Goal: Task Accomplishment & Management: Use online tool/utility

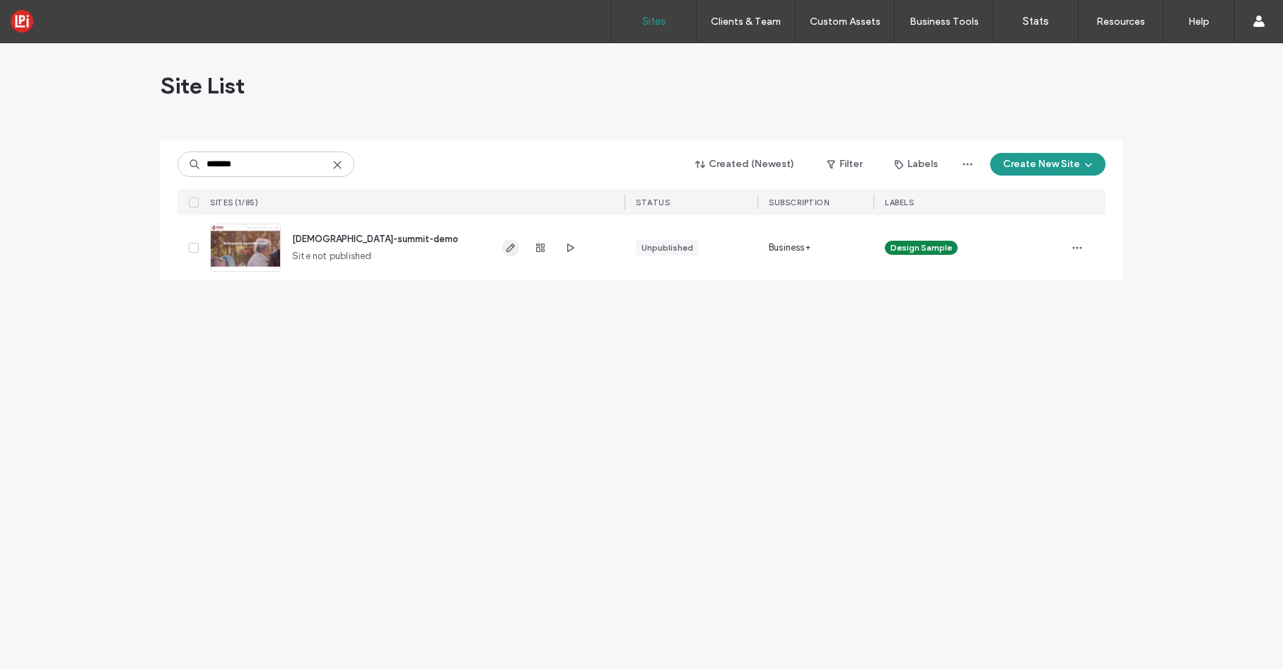
type input "*******"
click at [336, 166] on use at bounding box center [337, 164] width 6 height 6
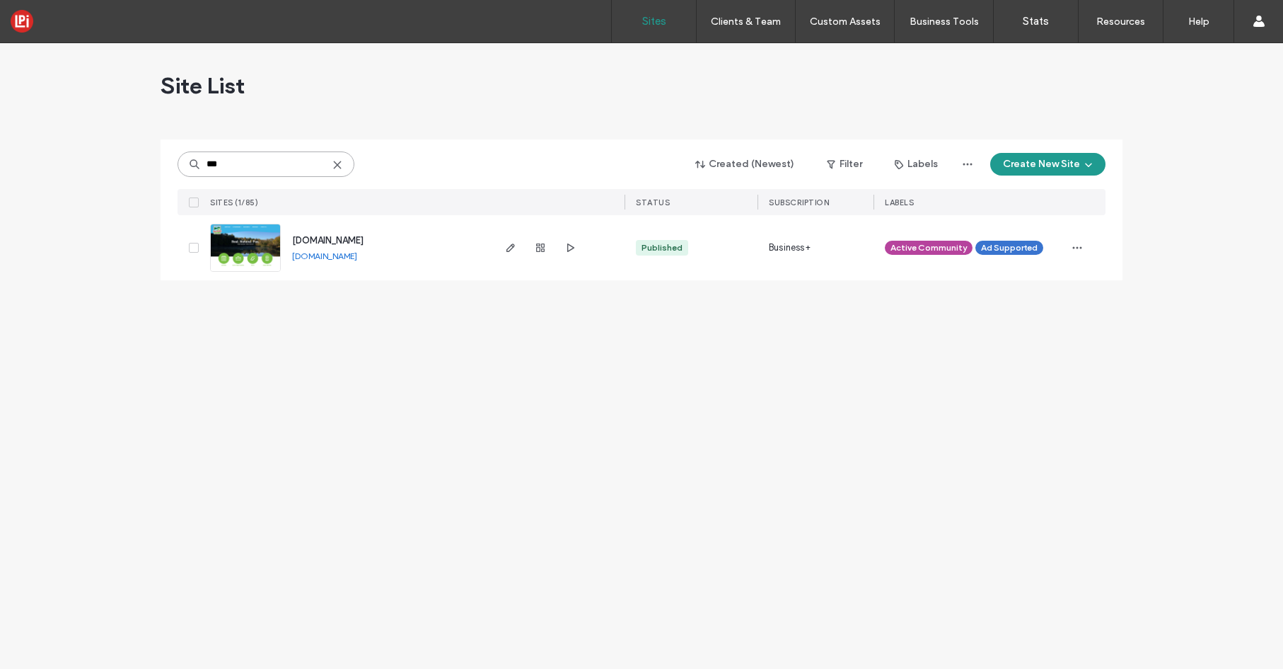
type input "***"
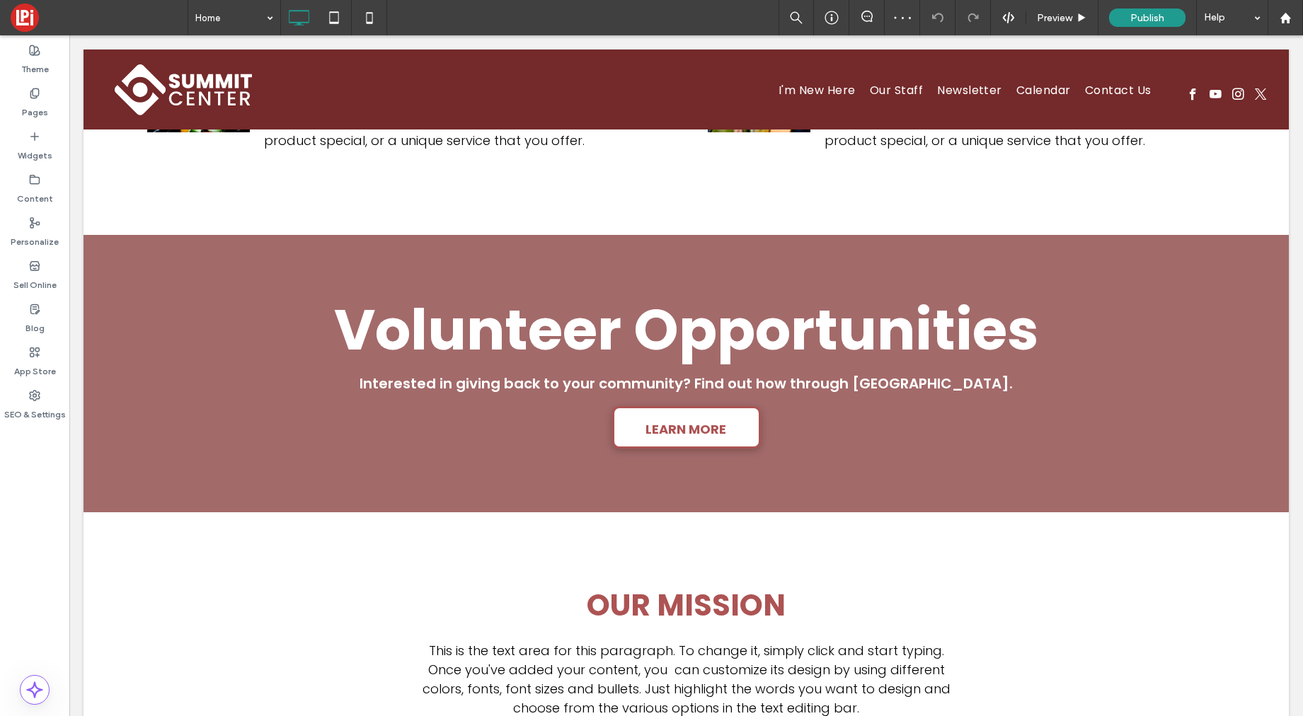
scroll to position [1971, 0]
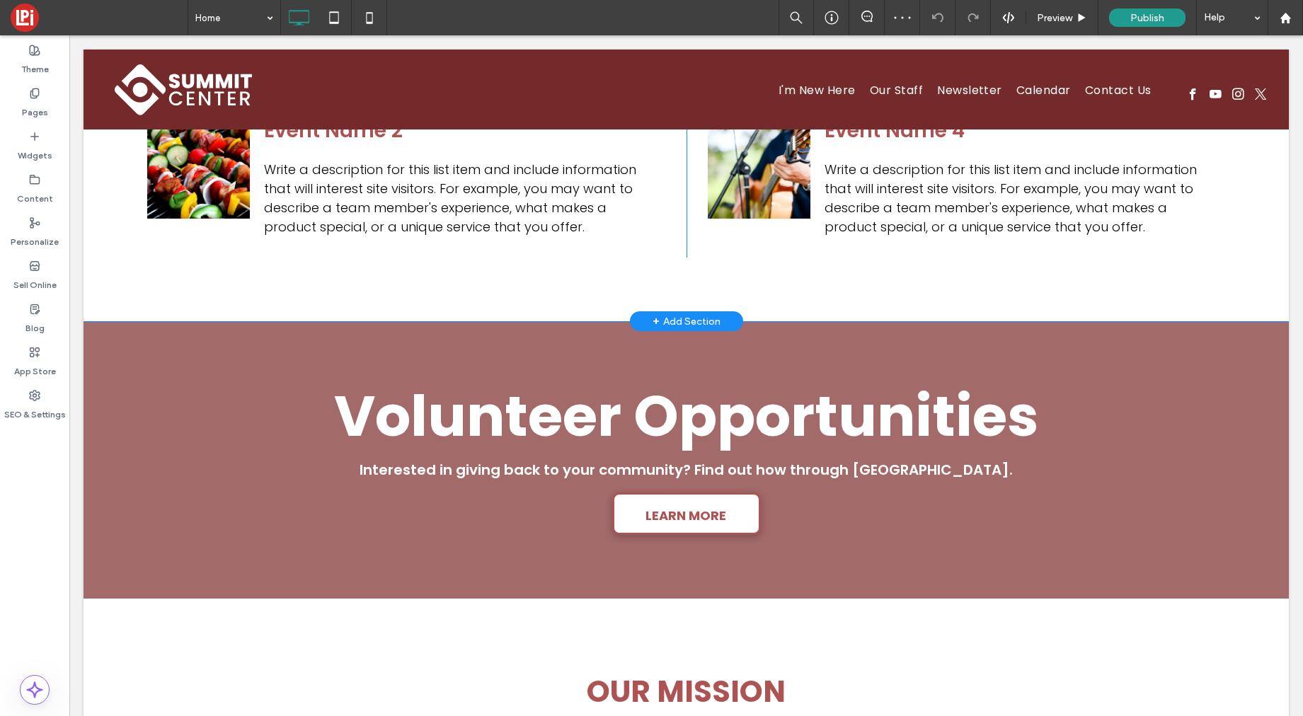
click at [674, 313] on div "+ Add Section" at bounding box center [686, 321] width 68 height 16
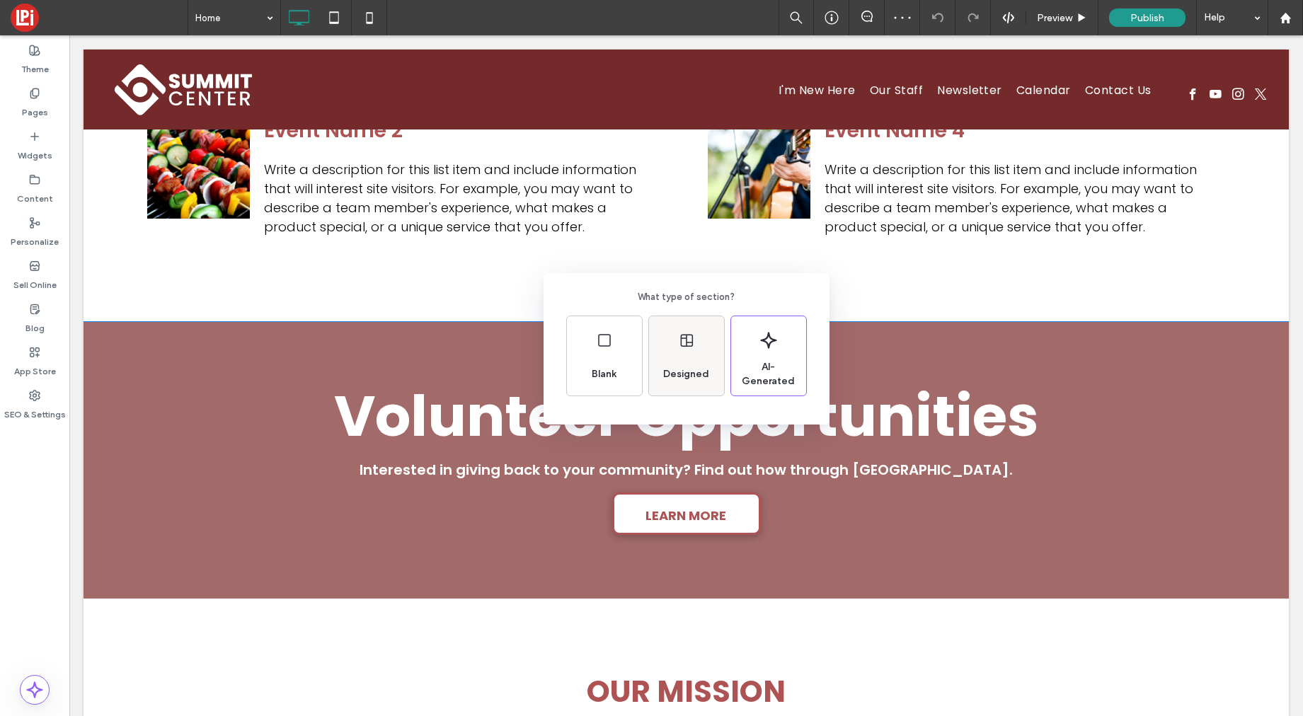
click at [703, 340] on div "Designed" at bounding box center [686, 355] width 75 height 79
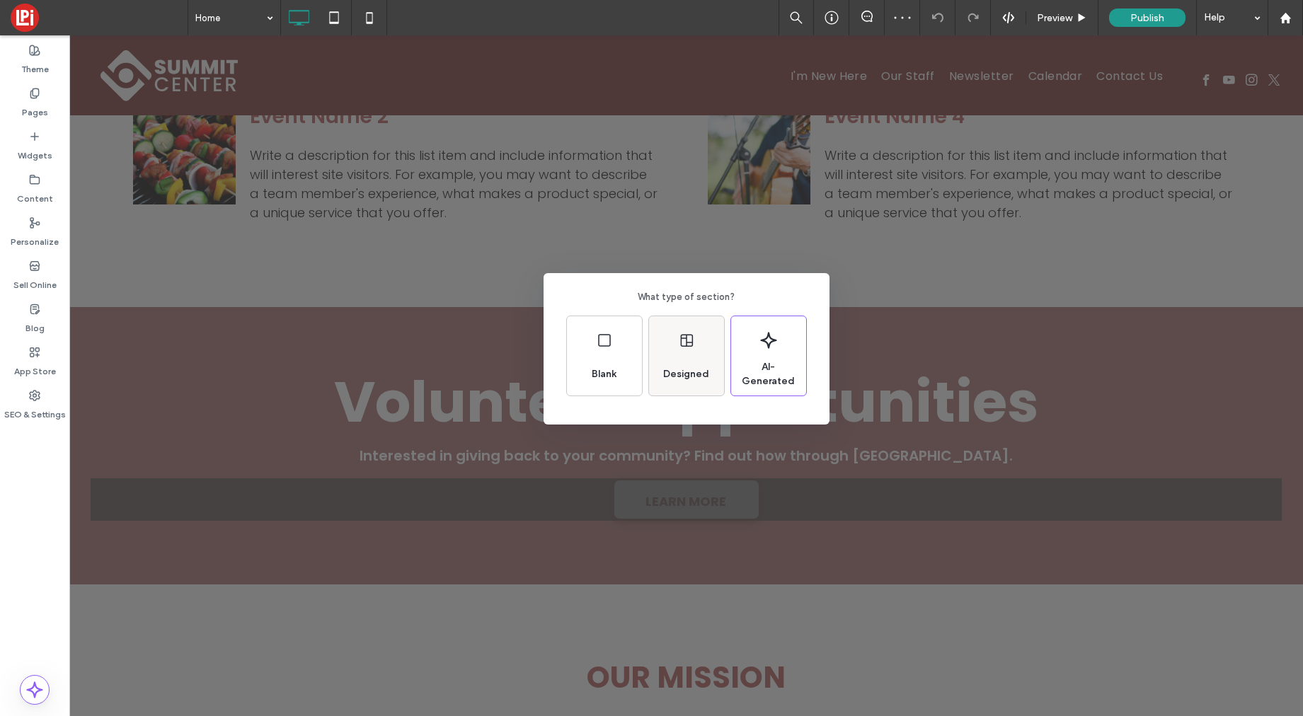
scroll to position [1067, 0]
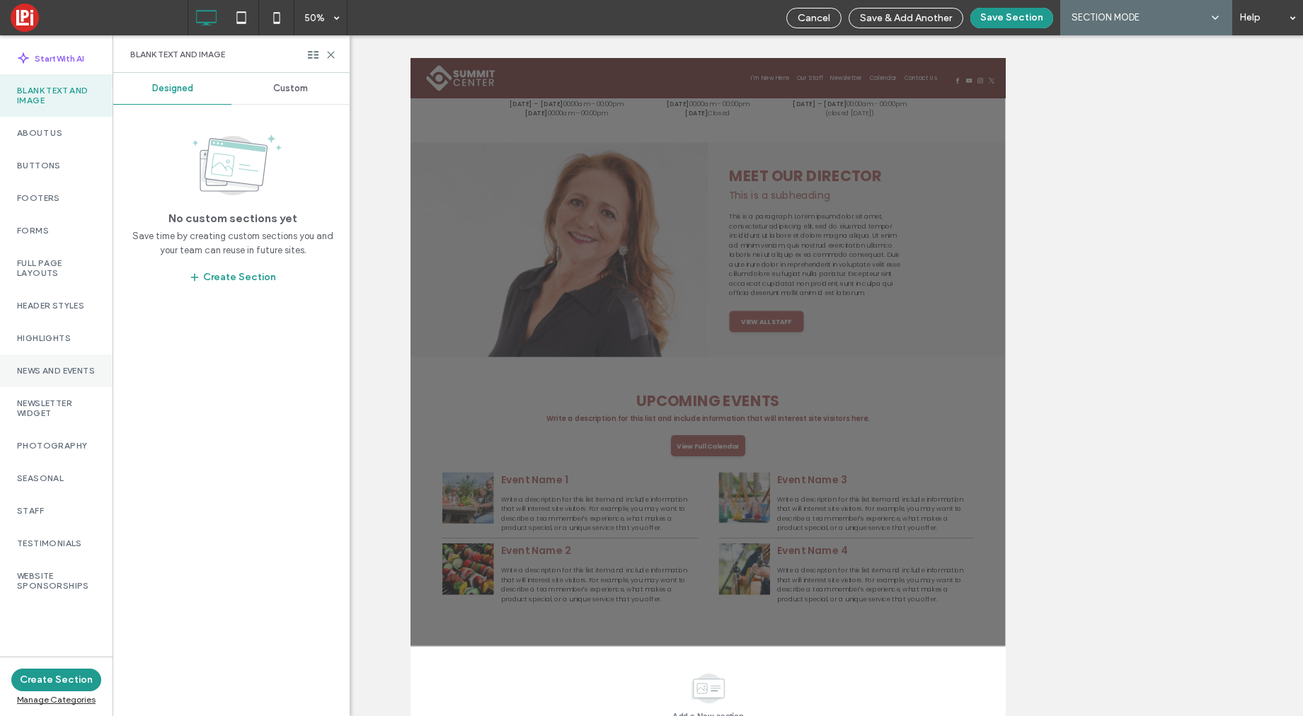
click at [42, 376] on label "News and Events" at bounding box center [56, 371] width 79 height 10
click at [284, 86] on span "Custom" at bounding box center [290, 88] width 35 height 11
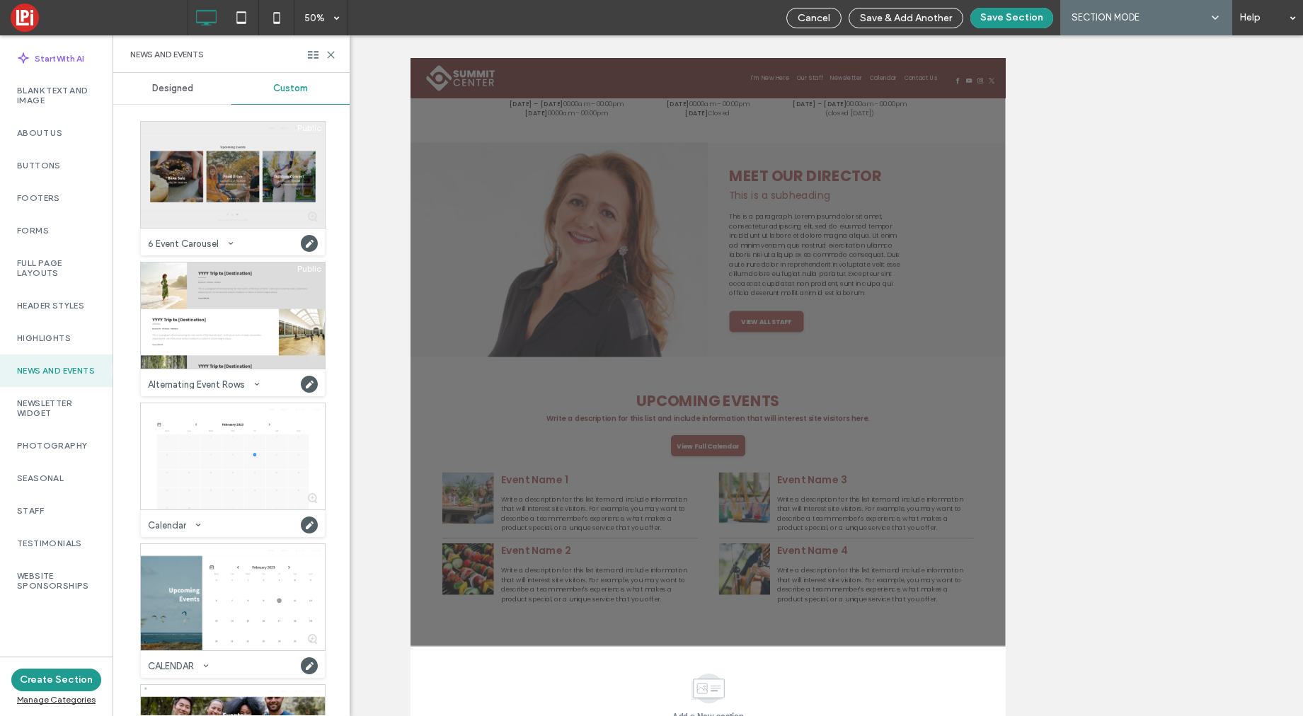
drag, startPoint x: 235, startPoint y: 198, endPoint x: 226, endPoint y: 209, distance: 14.2
click at [235, 198] on div at bounding box center [233, 175] width 184 height 106
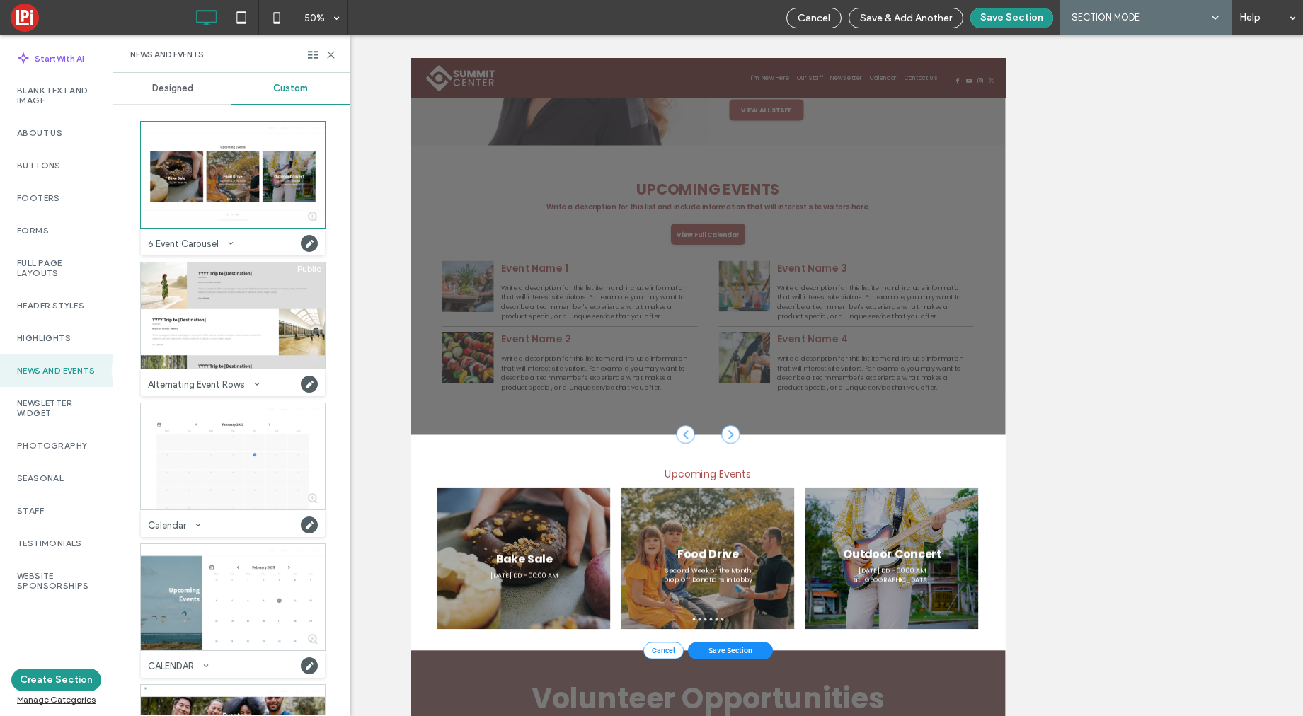
scroll to position [1499, 0]
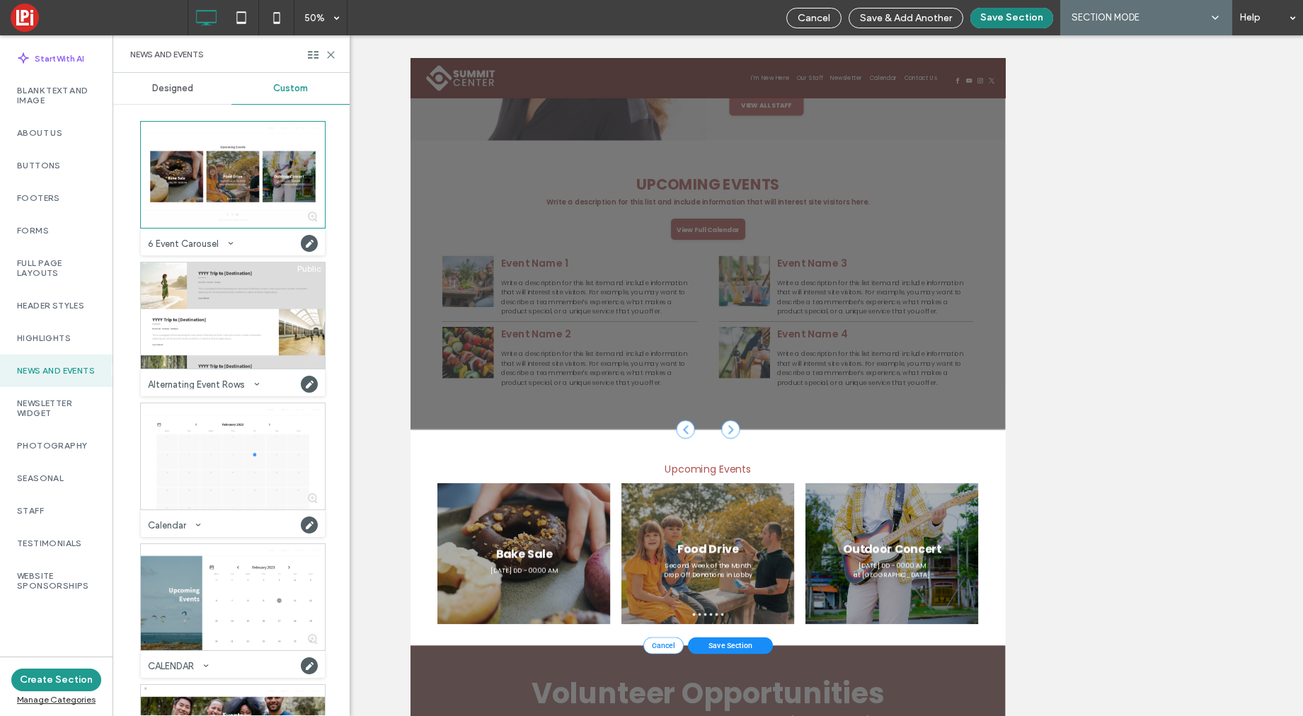
click at [1004, 16] on button "Save Section" at bounding box center [1011, 18] width 83 height 21
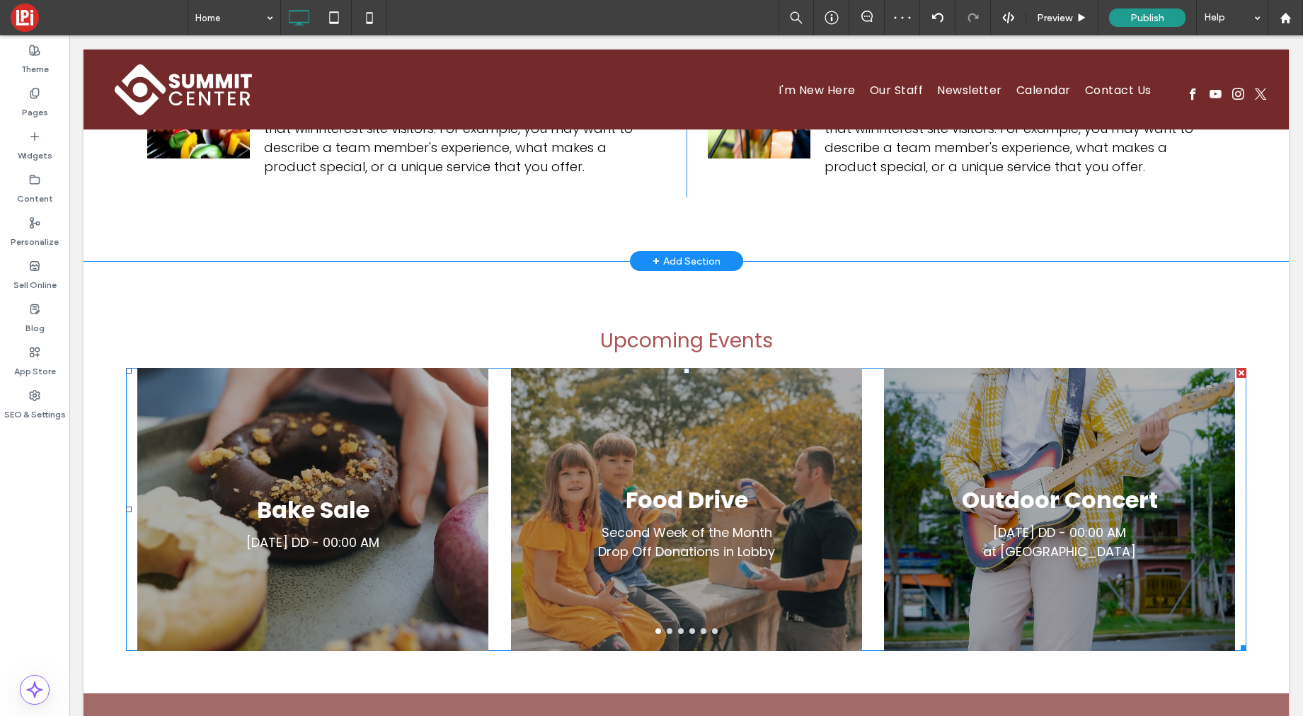
scroll to position [2099, 0]
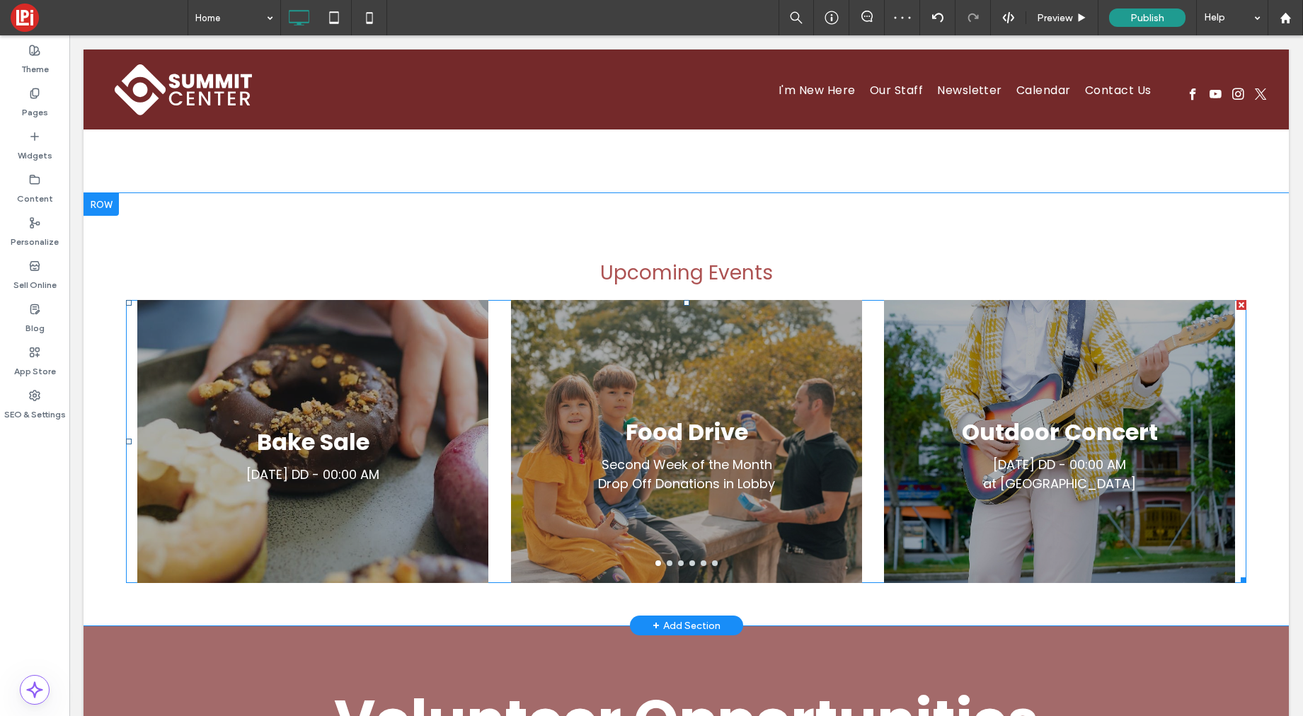
click at [698, 415] on h3 "Food Drive" at bounding box center [686, 432] width 122 height 34
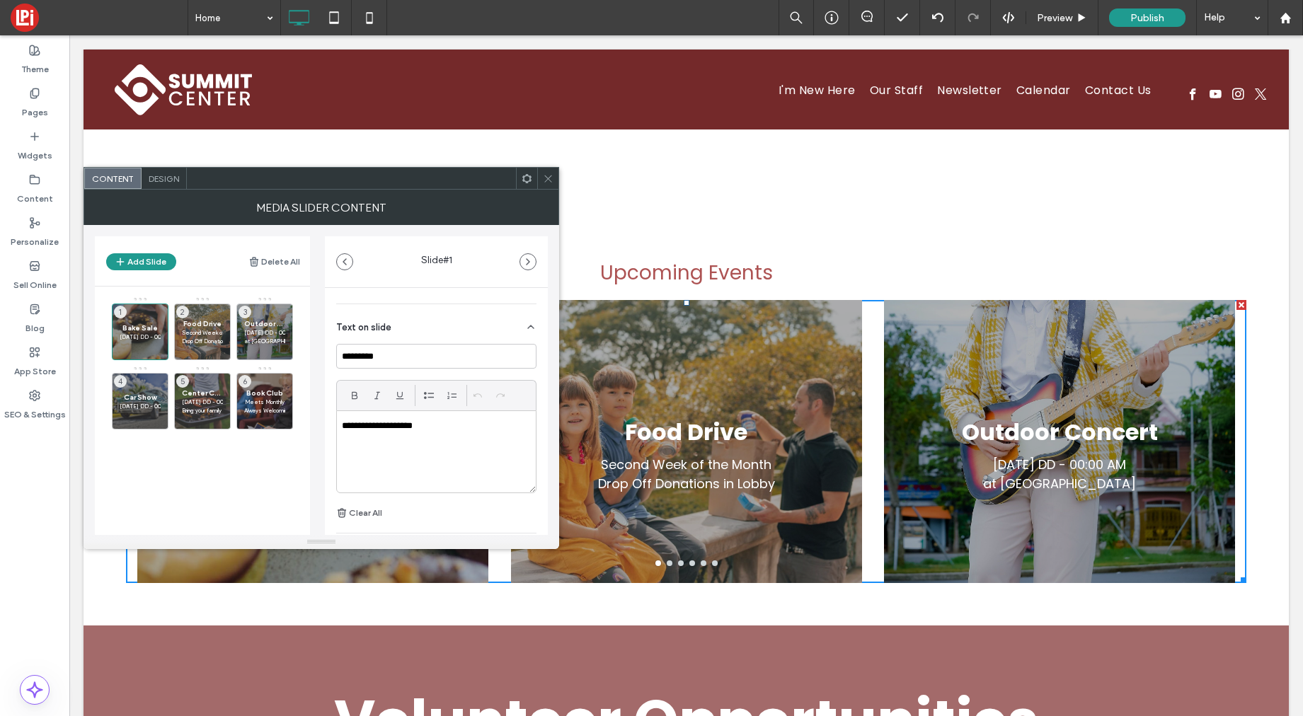
scroll to position [308, 0]
click at [285, 422] on icon at bounding box center [283, 421] width 11 height 13
click at [550, 178] on icon at bounding box center [548, 178] width 11 height 11
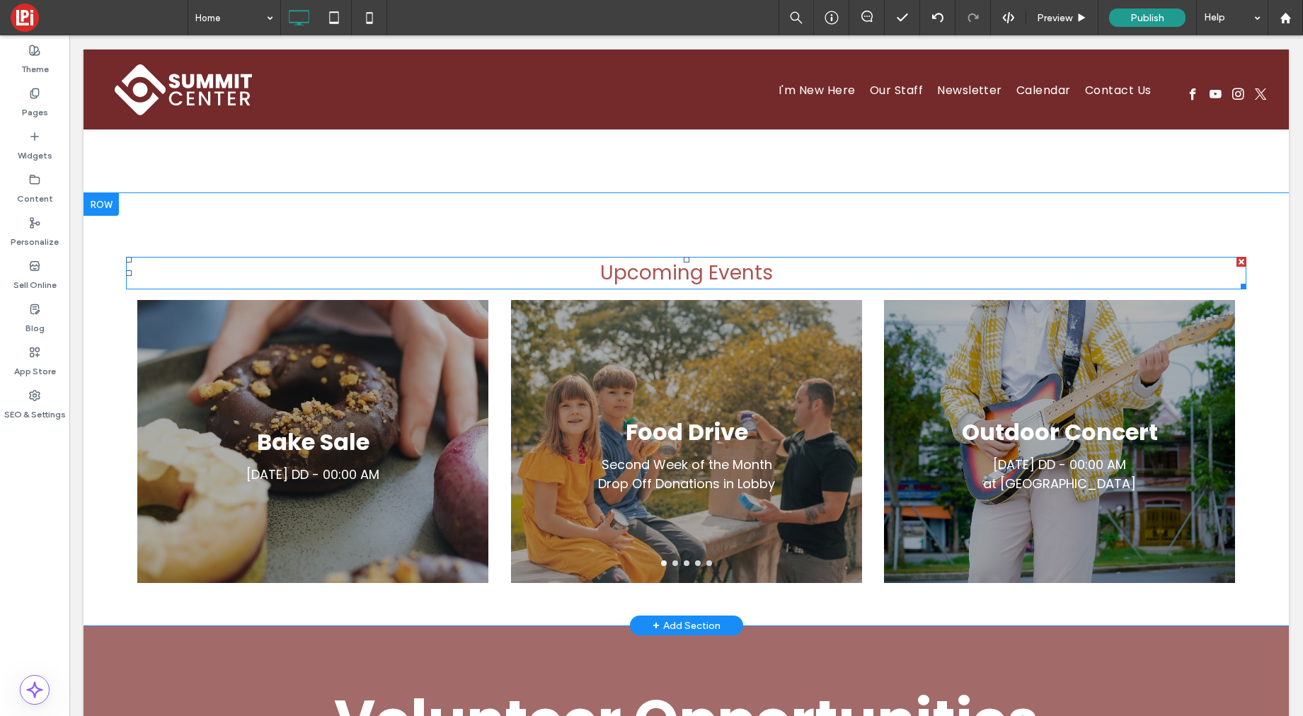
drag, startPoint x: 647, startPoint y: 207, endPoint x: 565, endPoint y: 226, distance: 84.3
click at [647, 259] on span "Upcoming Events" at bounding box center [686, 273] width 173 height 28
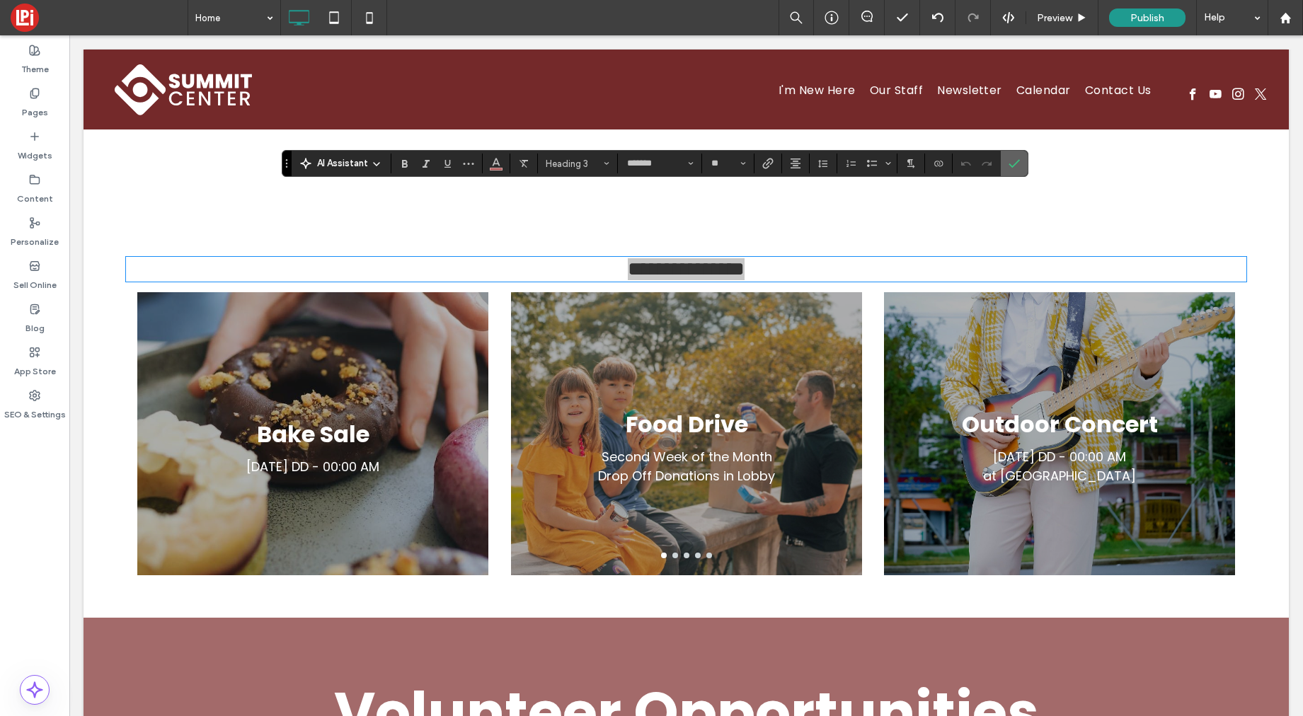
click at [1017, 168] on icon "Confirm" at bounding box center [1013, 163] width 11 height 11
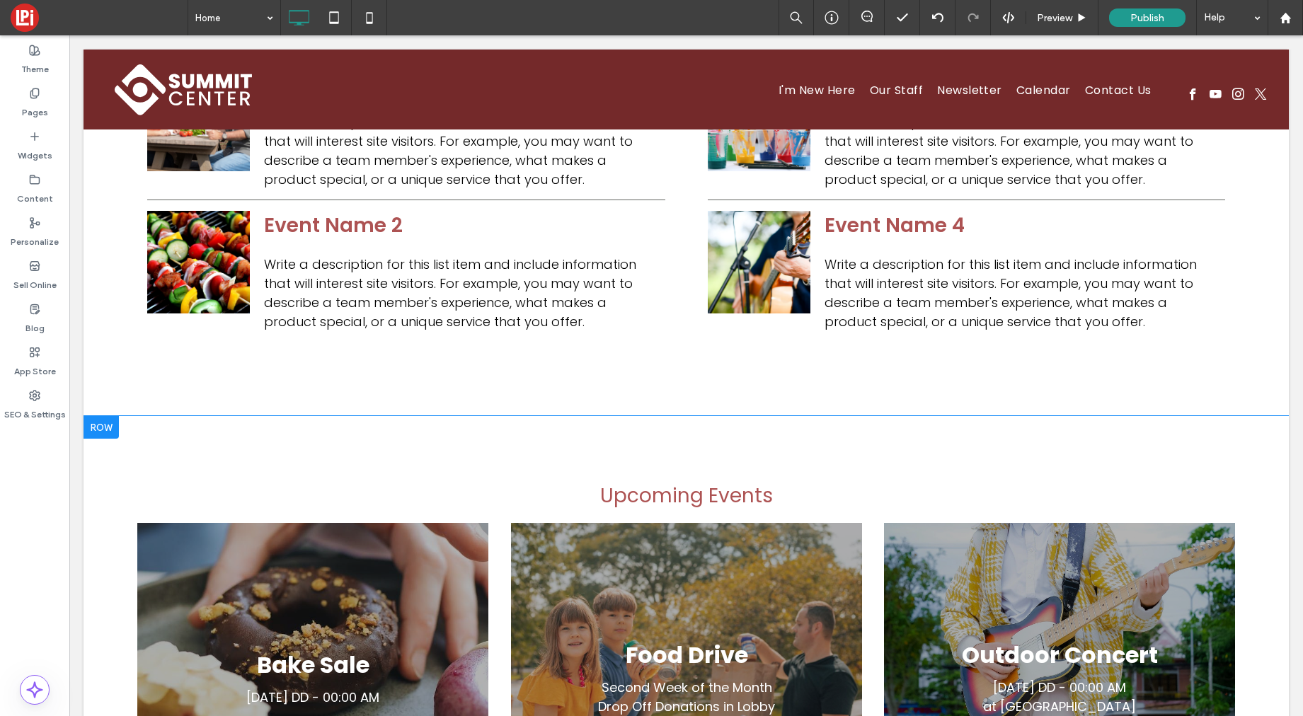
scroll to position [1877, 0]
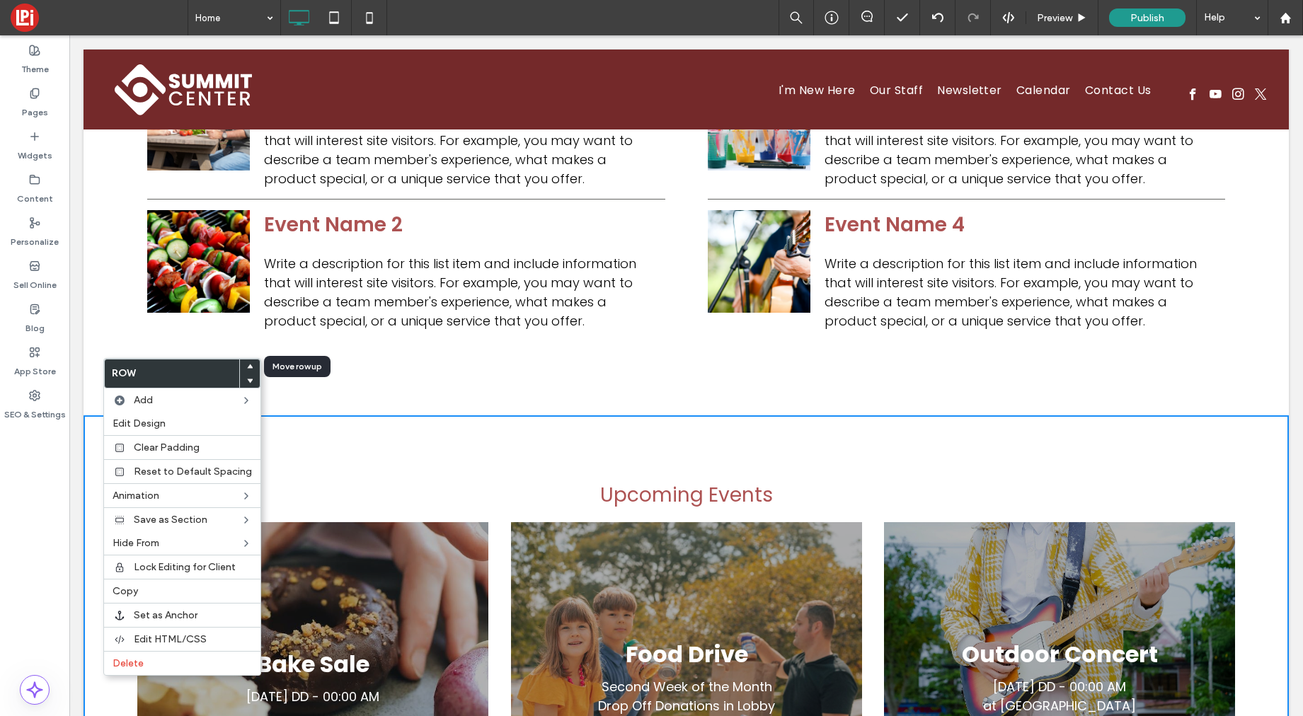
click at [247, 364] on icon at bounding box center [250, 367] width 6 height 6
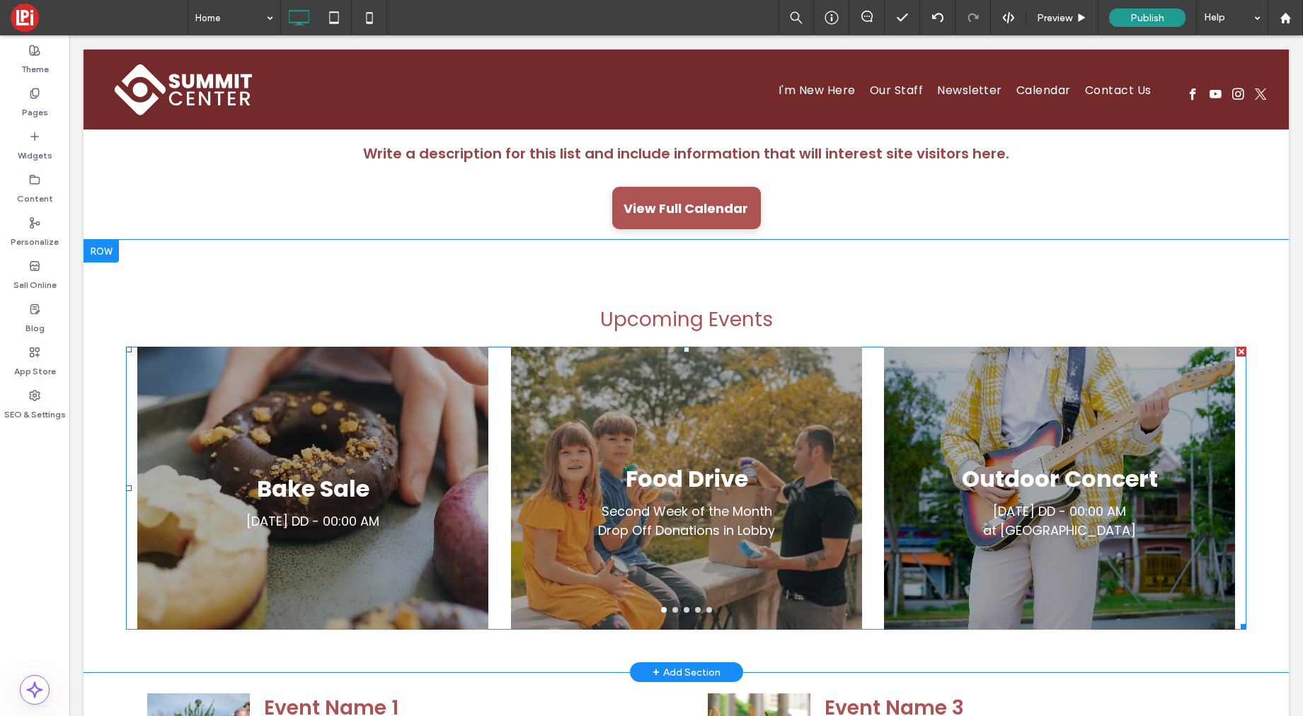
scroll to position [1649, 0]
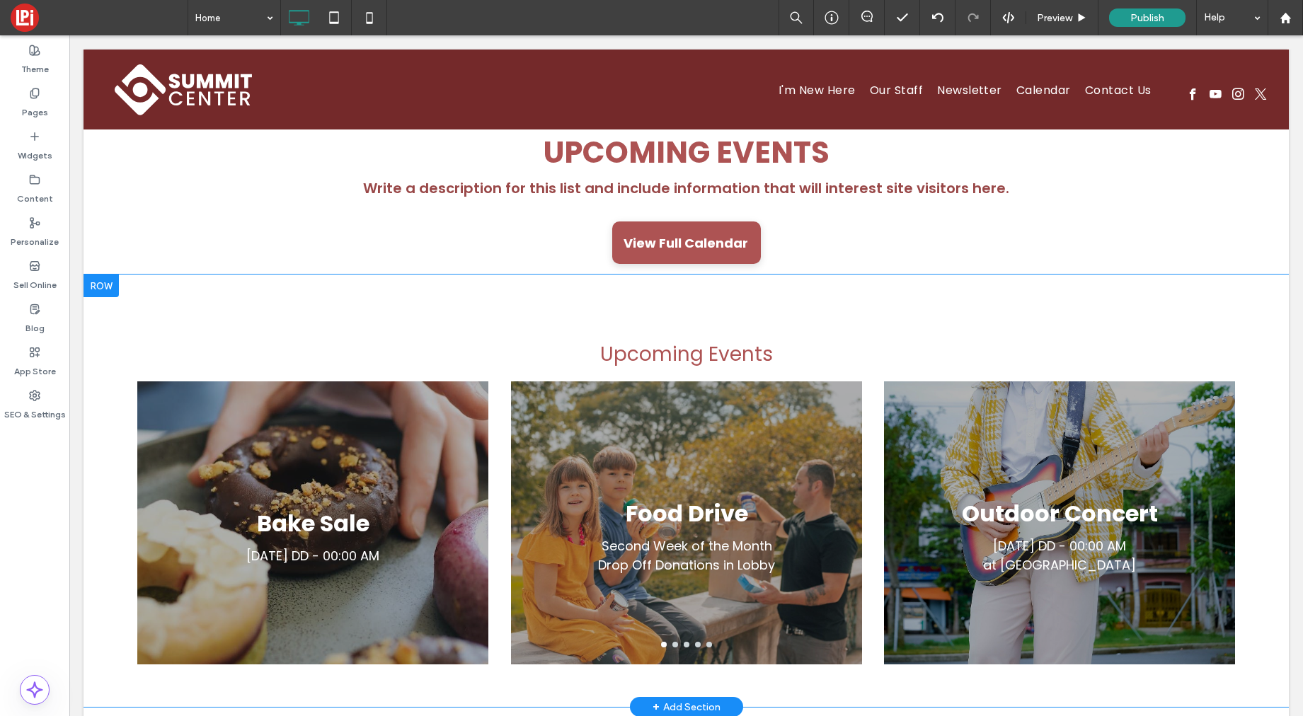
click at [103, 275] on div at bounding box center [100, 286] width 35 height 23
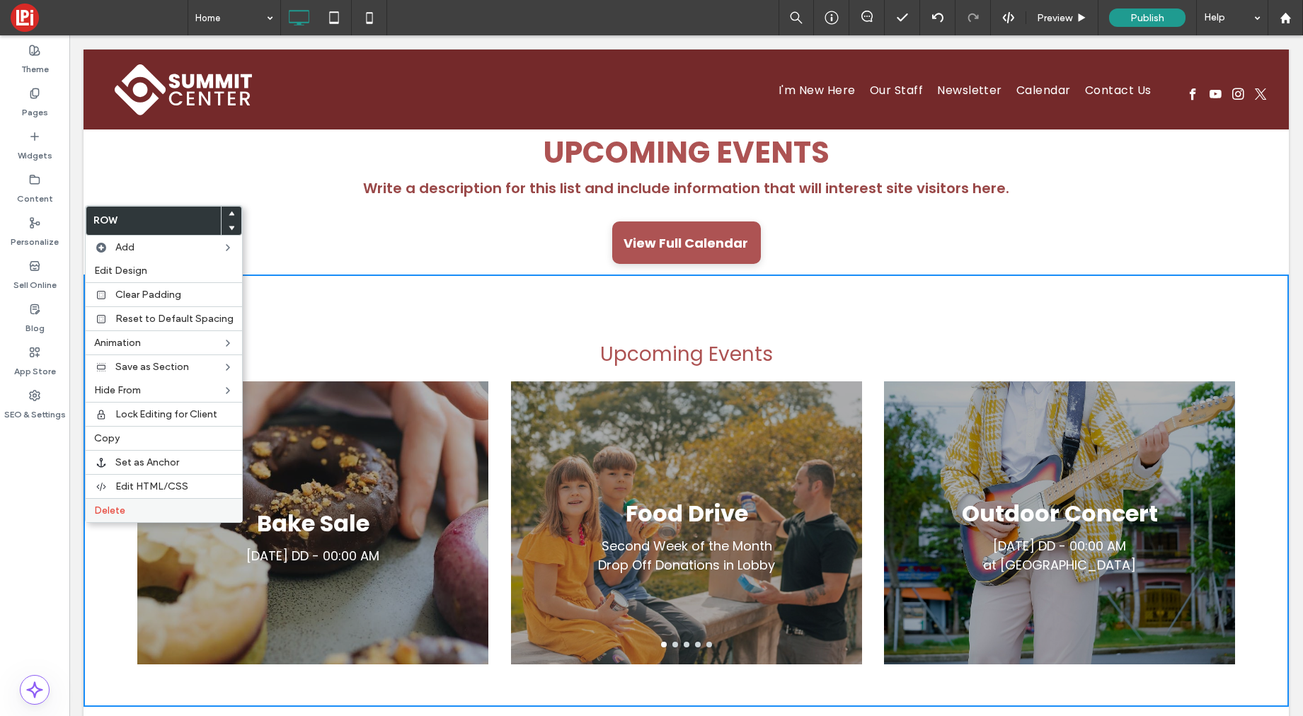
click at [125, 512] on label "Delete" at bounding box center [163, 510] width 139 height 12
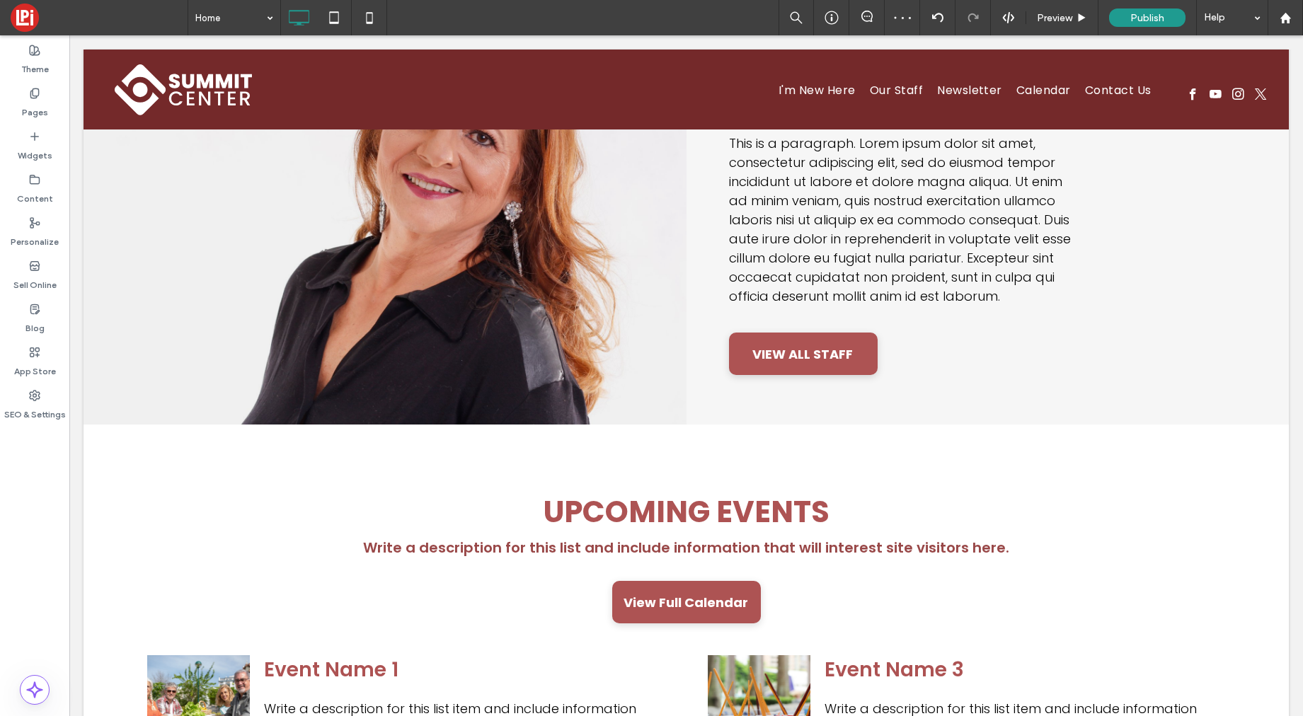
scroll to position [1264, 0]
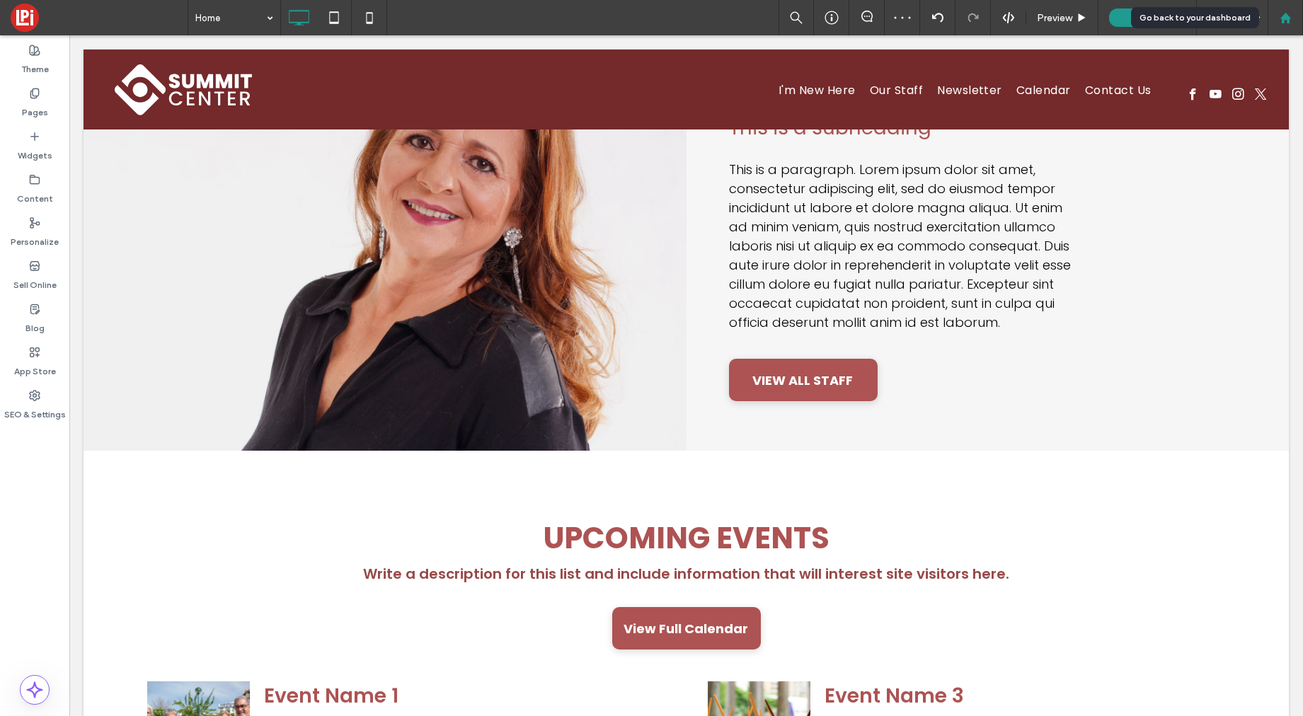
click at [1283, 21] on icon at bounding box center [1285, 18] width 12 height 12
